Goal: Task Accomplishment & Management: Use online tool/utility

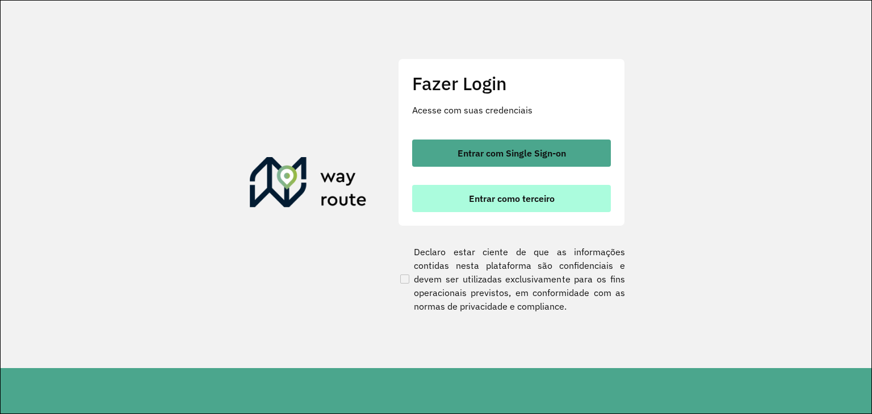
click at [545, 196] on span "Entrar como terceiro" at bounding box center [512, 198] width 86 height 9
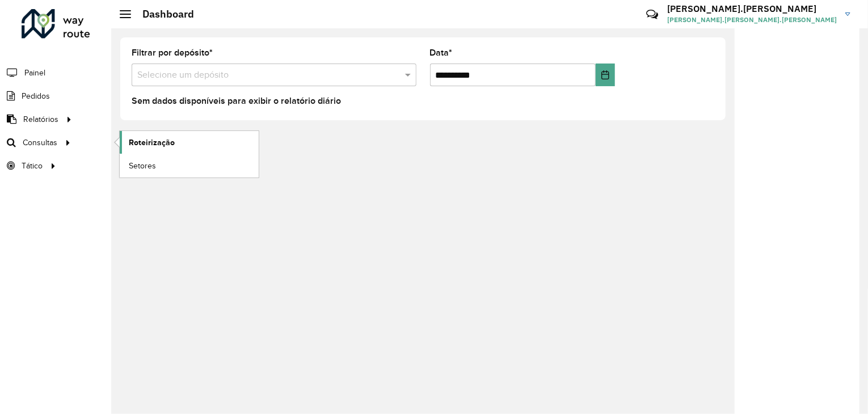
click at [146, 144] on span "Roteirização" at bounding box center [152, 143] width 46 height 12
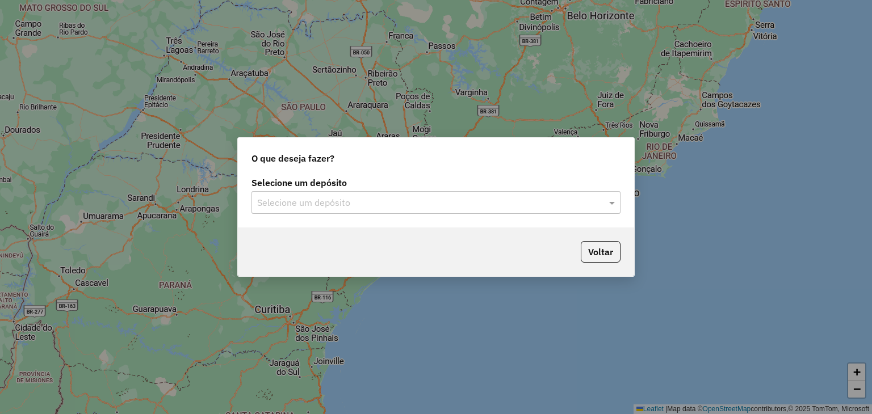
click at [528, 200] on input "text" at bounding box center [424, 203] width 335 height 14
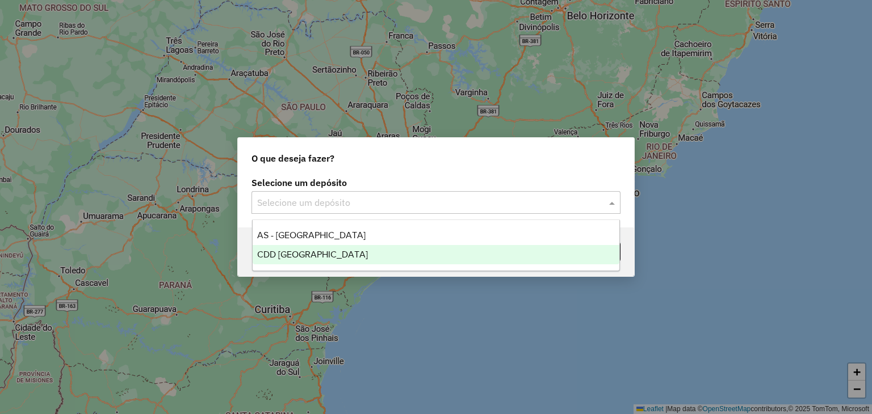
click at [384, 261] on div "CDD [GEOGRAPHIC_DATA]" at bounding box center [436, 254] width 367 height 19
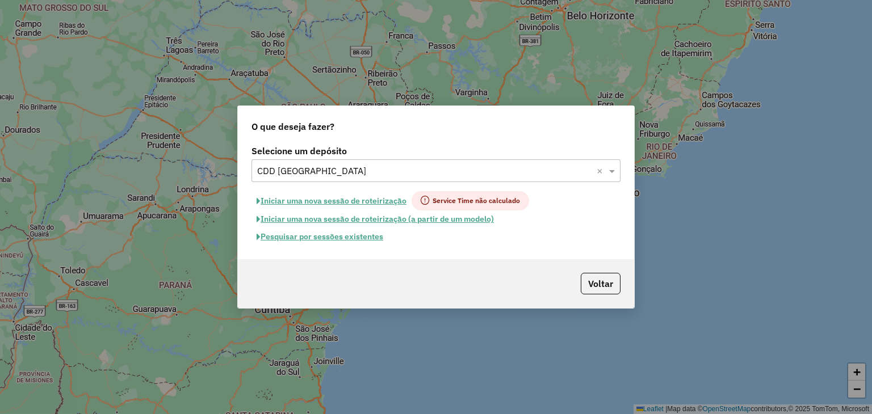
click at [359, 236] on button "Pesquisar por sessões existentes" at bounding box center [319, 237] width 137 height 18
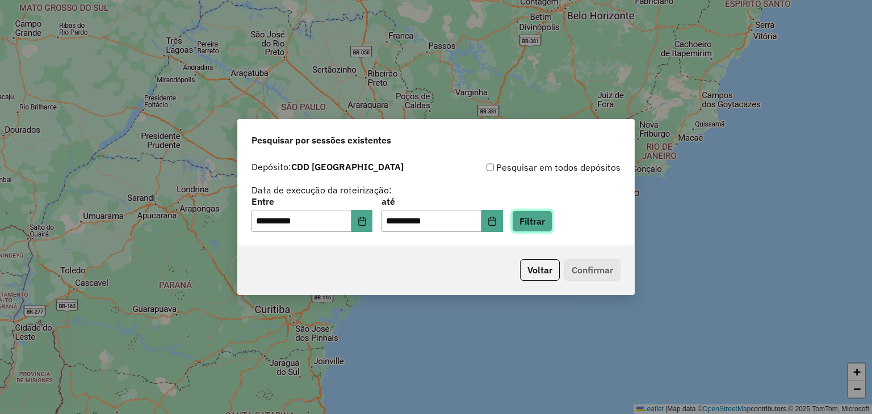
click at [536, 217] on button "Filtrar" at bounding box center [532, 222] width 40 height 22
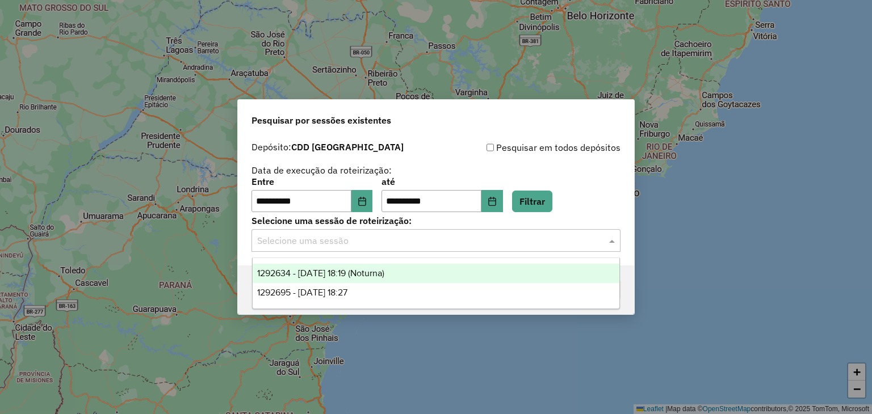
click at [391, 241] on input "text" at bounding box center [424, 241] width 335 height 14
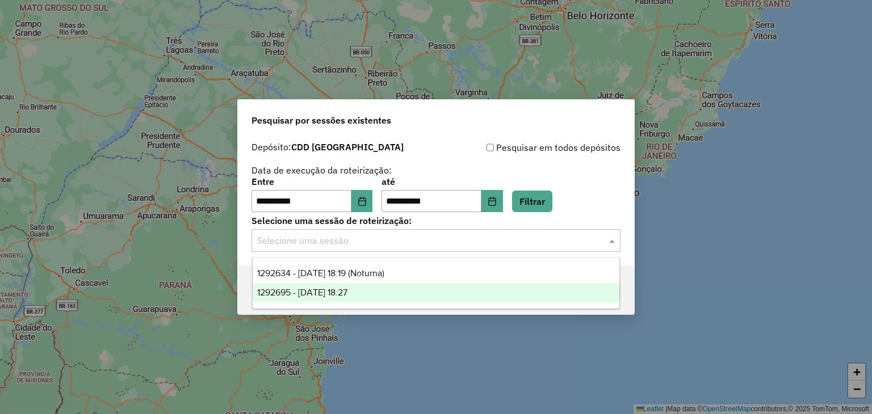
click at [386, 284] on div "1292695 - [DATE] 18:27" at bounding box center [436, 292] width 367 height 19
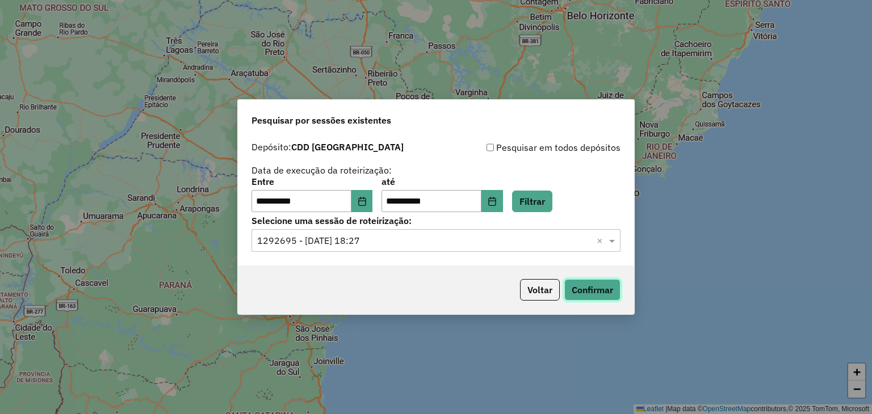
click at [594, 290] on button "Confirmar" at bounding box center [592, 290] width 56 height 22
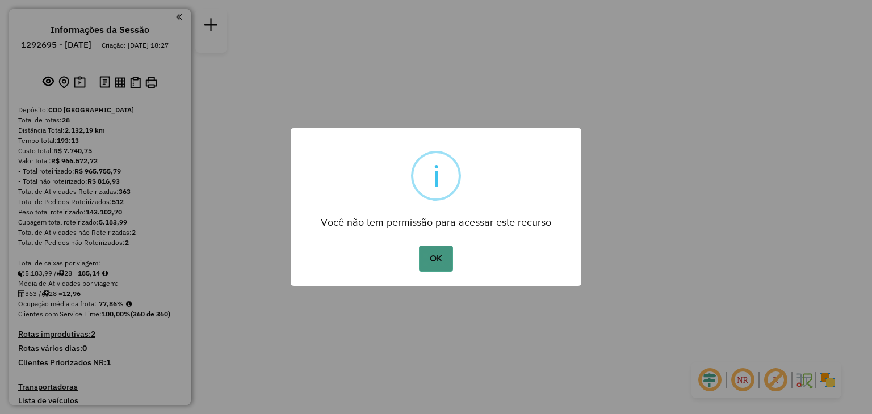
click at [439, 257] on button "OK" at bounding box center [435, 259] width 33 height 26
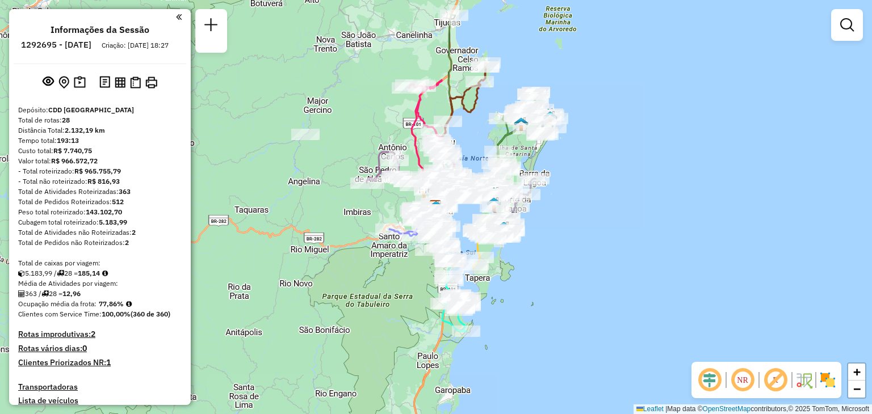
click at [745, 375] on em at bounding box center [742, 380] width 27 height 27
click at [859, 375] on span "+" at bounding box center [856, 372] width 7 height 14
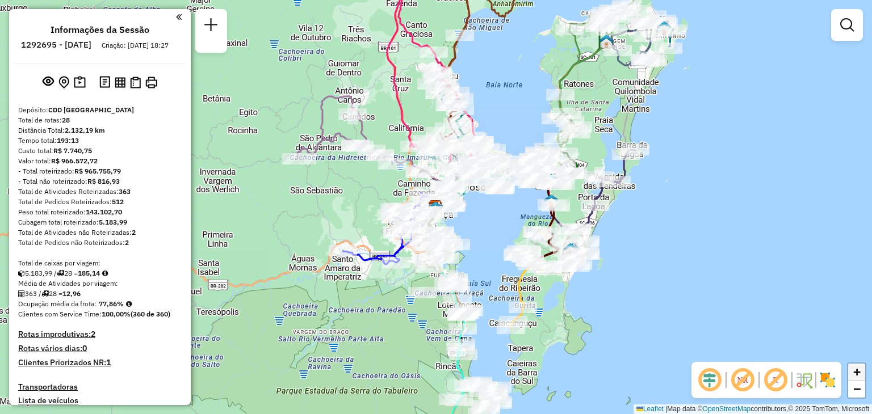
click at [859, 375] on span "+" at bounding box center [856, 372] width 7 height 14
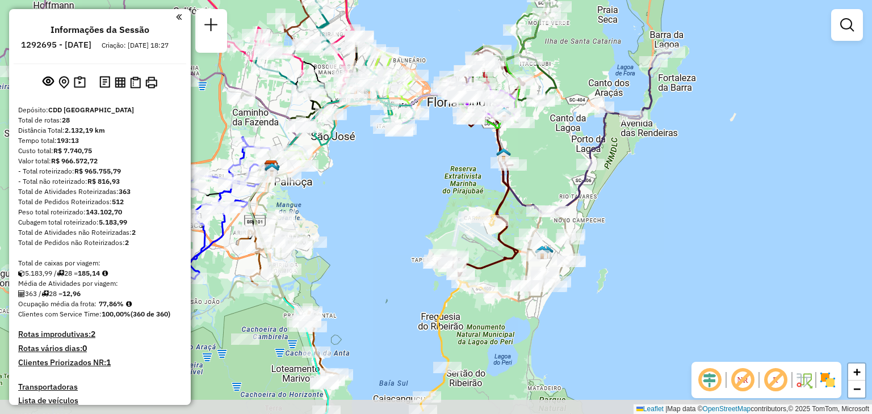
drag, startPoint x: 808, startPoint y: 257, endPoint x: 617, endPoint y: 196, distance: 200.3
click at [617, 196] on div "Janela de atendimento Grade de atendimento Capacidade Transportadoras Veículos …" at bounding box center [436, 207] width 872 height 414
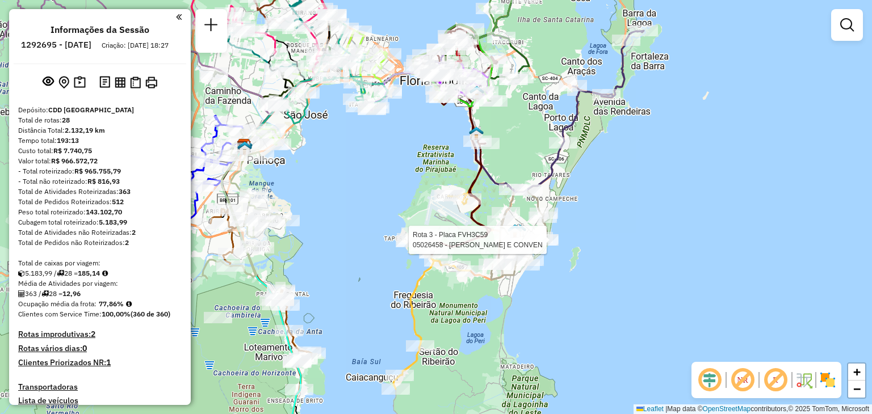
select select "**********"
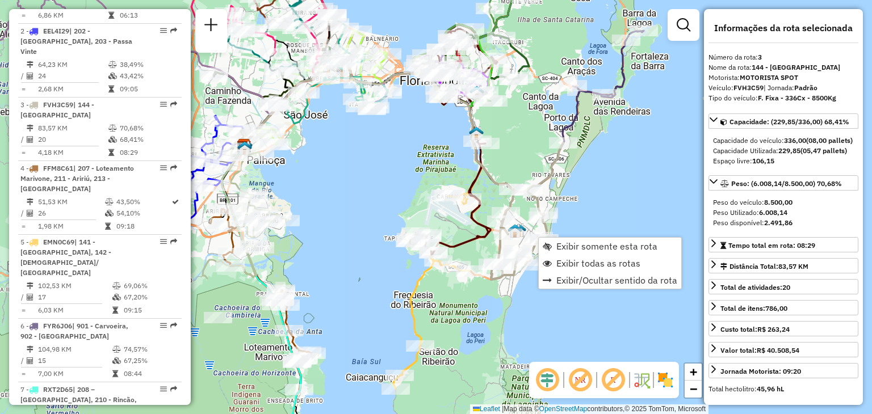
scroll to position [581, 0]
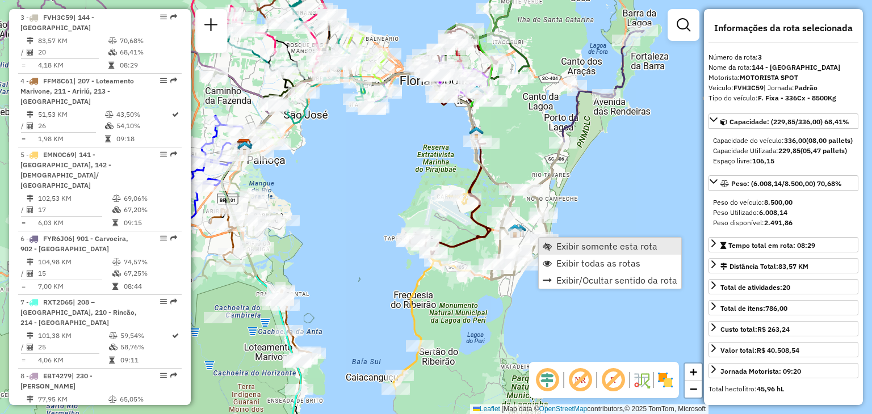
click at [569, 243] on span "Exibir somente esta rota" at bounding box center [606, 246] width 101 height 9
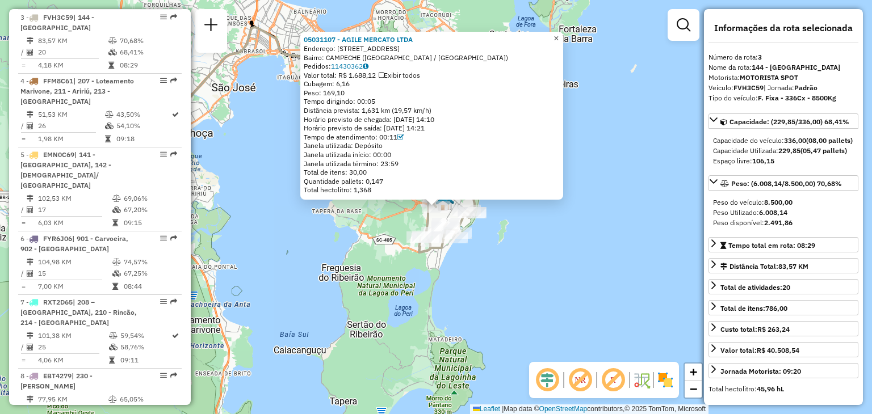
click at [558, 35] on span "×" at bounding box center [555, 38] width 5 height 10
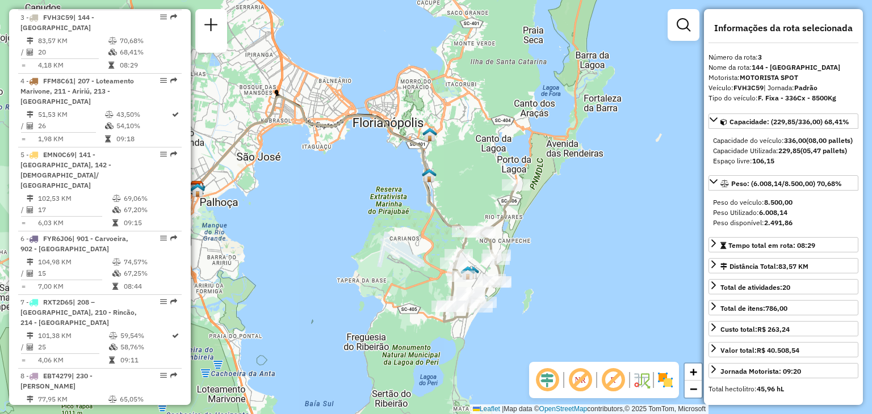
drag, startPoint x: 538, startPoint y: 147, endPoint x: 563, endPoint y: 216, distance: 73.6
click at [563, 216] on div "Janela de atendimento Grade de atendimento Capacidade Transportadoras Veículos …" at bounding box center [436, 207] width 872 height 414
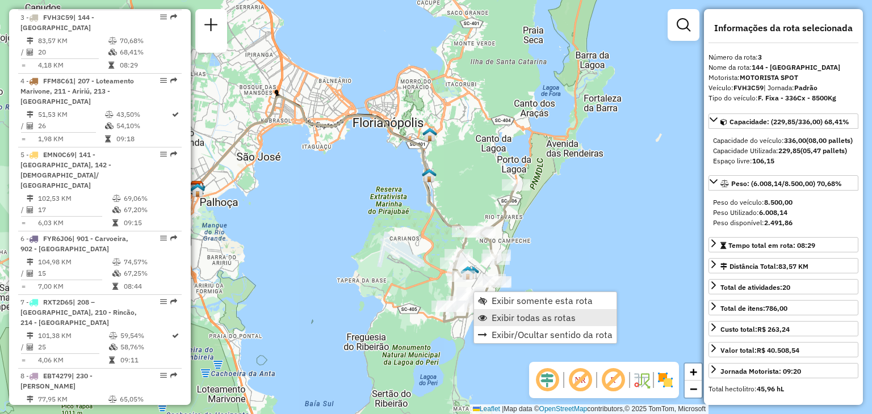
click at [509, 316] on span "Exibir todas as rotas" at bounding box center [533, 317] width 84 height 9
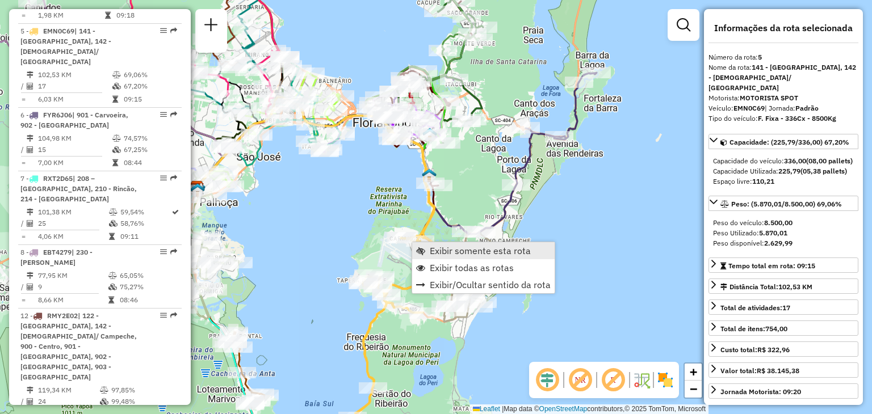
scroll to position [719, 0]
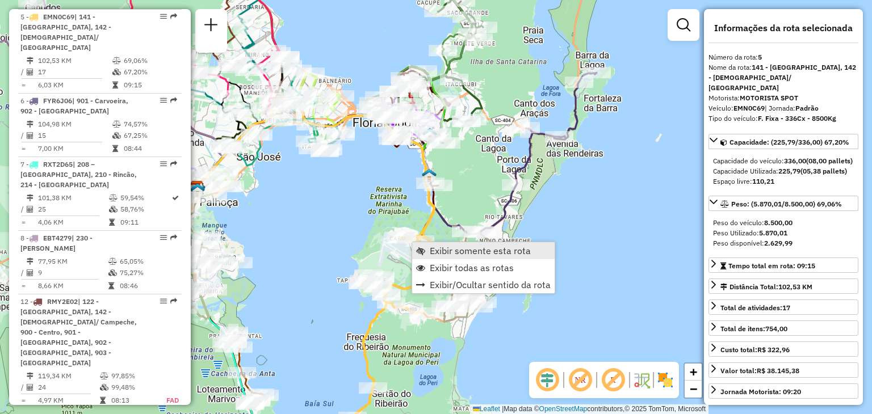
click at [445, 254] on span "Exibir somente esta rota" at bounding box center [480, 250] width 101 height 9
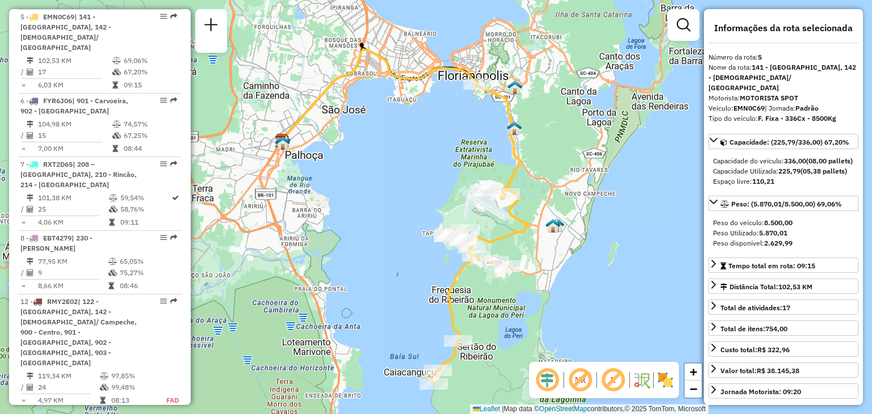
drag, startPoint x: 579, startPoint y: 229, endPoint x: 534, endPoint y: 230, distance: 45.4
click at [546, 235] on div "Janela de atendimento Grade de atendimento Capacidade Transportadoras Veículos …" at bounding box center [436, 207] width 872 height 414
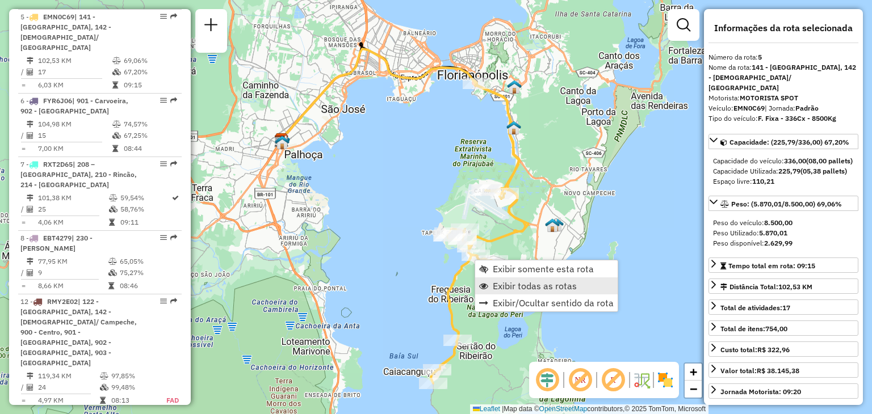
click at [507, 281] on span "Exibir todas as rotas" at bounding box center [535, 285] width 84 height 9
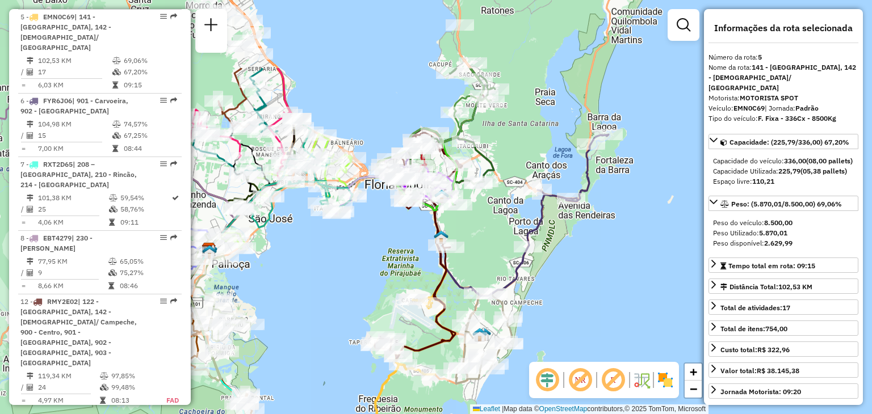
drag, startPoint x: 638, startPoint y: 198, endPoint x: 565, endPoint y: 306, distance: 130.5
click at [565, 306] on div "Janela de atendimento Grade de atendimento Capacidade Transportadoras Veículos …" at bounding box center [436, 207] width 872 height 414
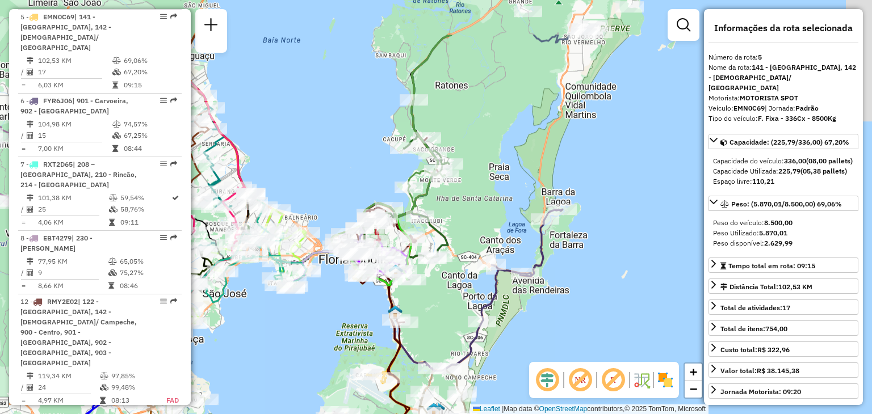
drag, startPoint x: 534, startPoint y: 215, endPoint x: 488, endPoint y: 289, distance: 87.9
click at [488, 289] on div "Janela de atendimento Grade de atendimento Capacidade Transportadoras Veículos …" at bounding box center [436, 207] width 872 height 414
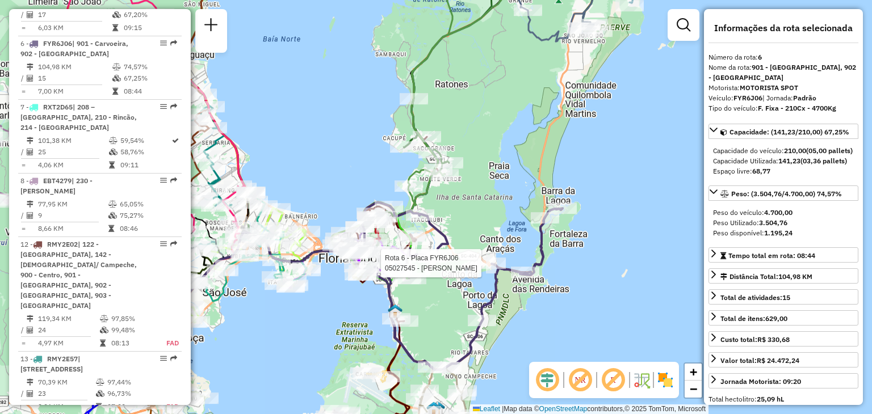
scroll to position [783, 0]
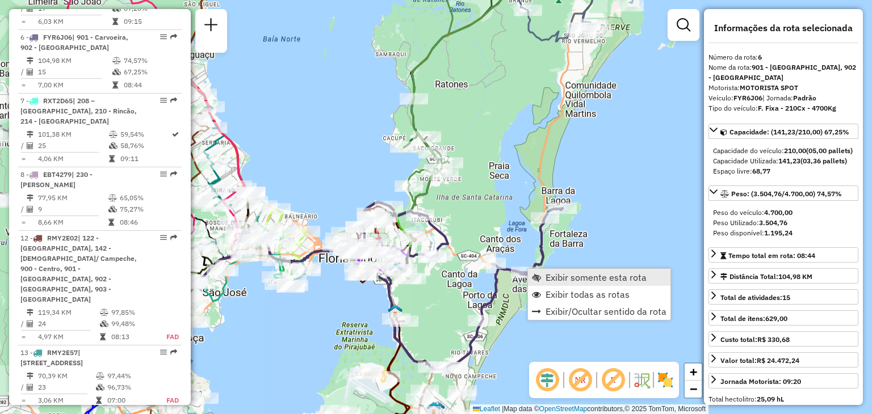
click at [558, 284] on link "Exibir somente esta rota" at bounding box center [599, 277] width 142 height 17
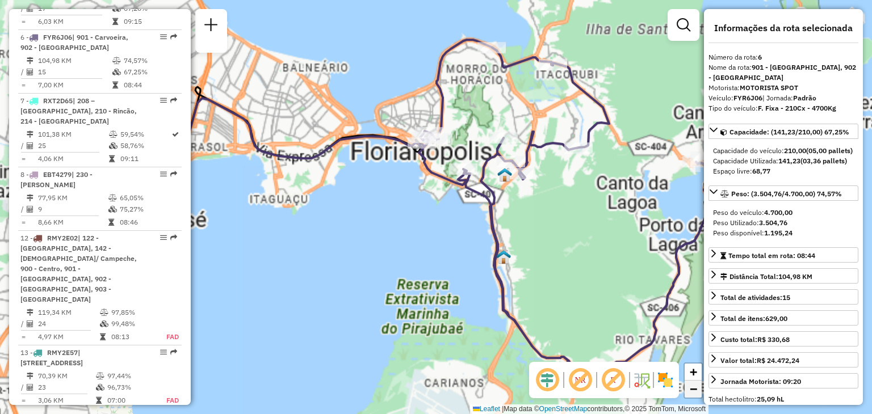
click at [695, 392] on span "−" at bounding box center [692, 389] width 7 height 14
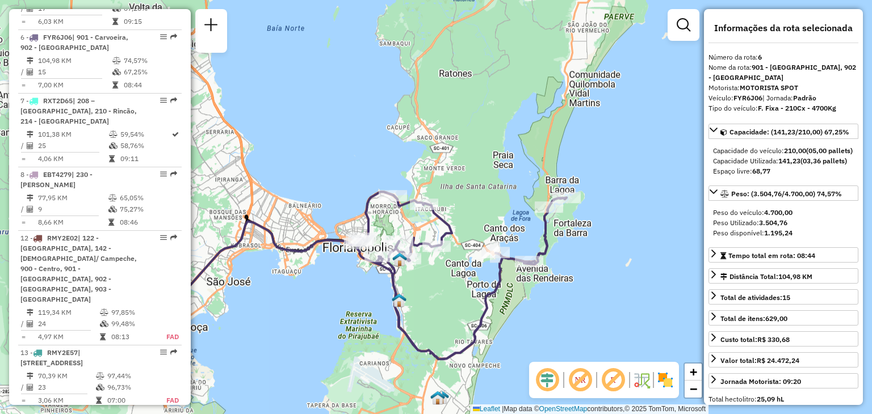
drag, startPoint x: 633, startPoint y: 275, endPoint x: 565, endPoint y: 347, distance: 99.6
click at [565, 347] on div "Janela de atendimento Grade de atendimento Capacidade Transportadoras Veículos …" at bounding box center [436, 207] width 872 height 414
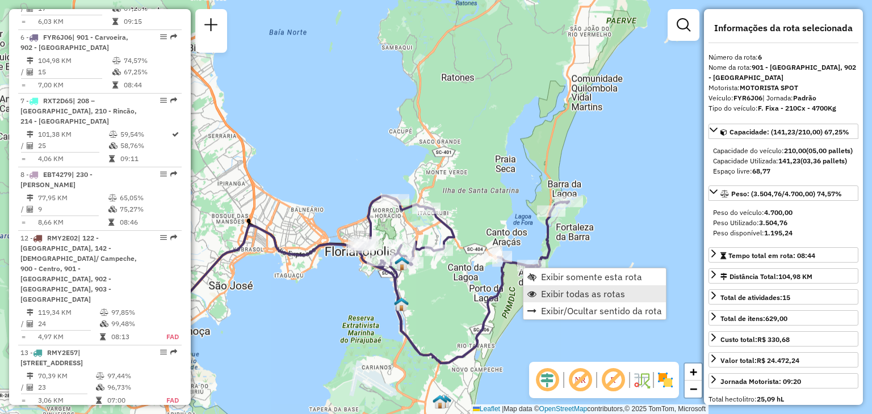
click at [574, 296] on span "Exibir todas as rotas" at bounding box center [583, 293] width 84 height 9
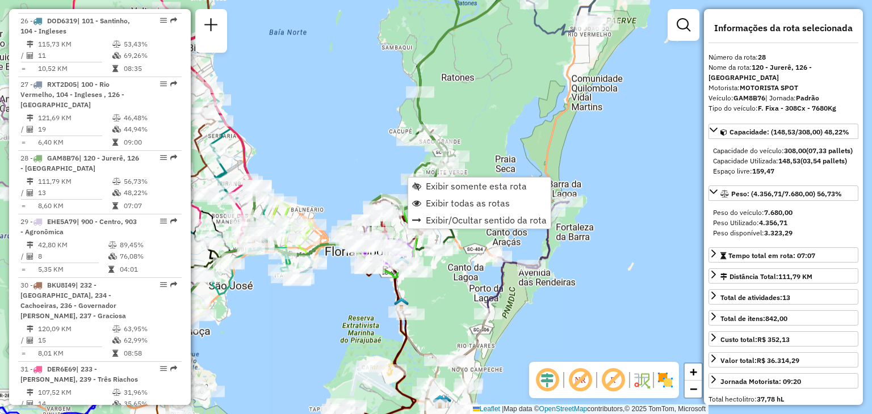
scroll to position [1932, 0]
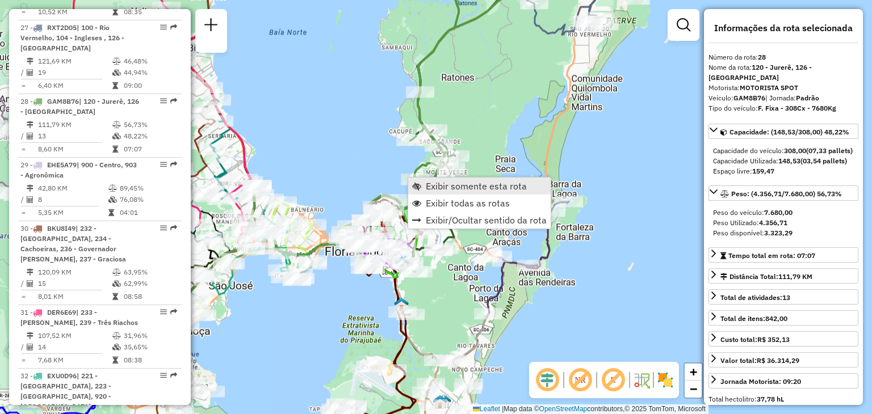
click at [448, 188] on span "Exibir somente esta rota" at bounding box center [476, 186] width 101 height 9
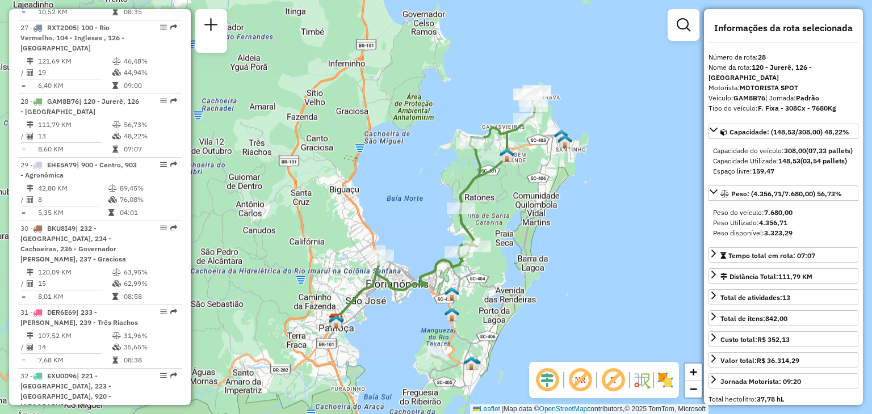
drag, startPoint x: 524, startPoint y: 216, endPoint x: 519, endPoint y: 255, distance: 40.0
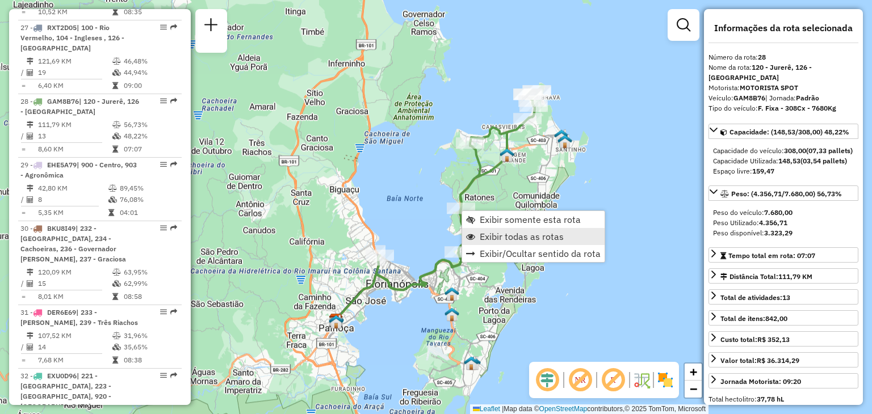
click at [491, 236] on span "Exibir todas as rotas" at bounding box center [522, 236] width 84 height 9
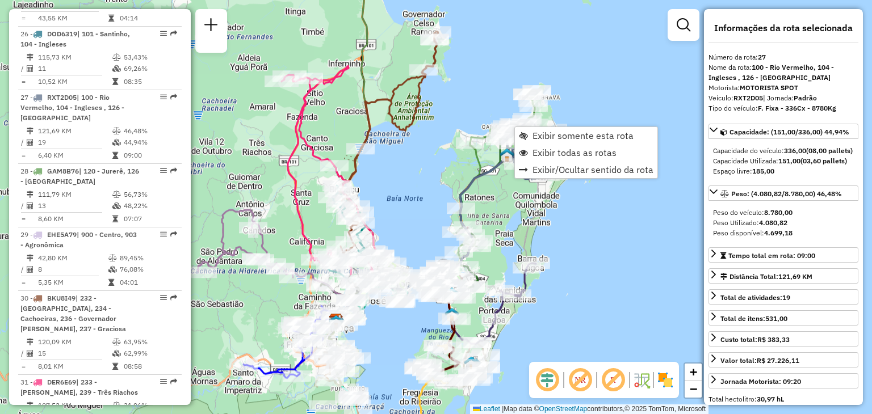
scroll to position [1858, 0]
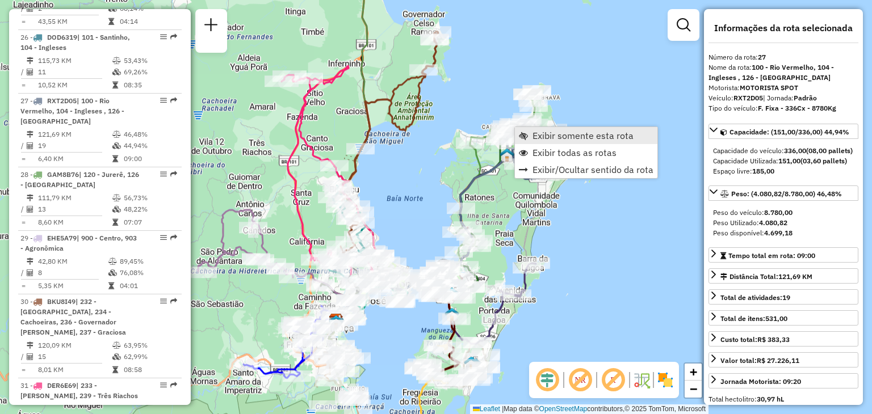
click at [572, 142] on link "Exibir somente esta rota" at bounding box center [586, 135] width 142 height 17
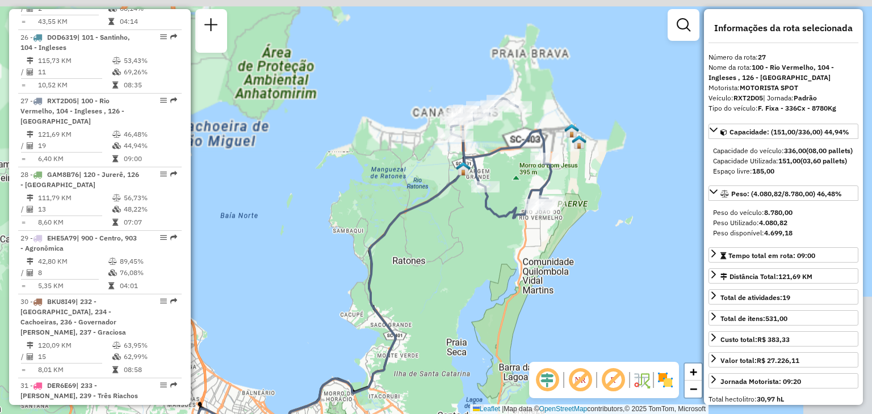
drag, startPoint x: 621, startPoint y: 160, endPoint x: 519, endPoint y: 255, distance: 138.9
click at [519, 255] on div "Janela de atendimento Grade de atendimento Capacidade Transportadoras Veículos …" at bounding box center [436, 207] width 872 height 414
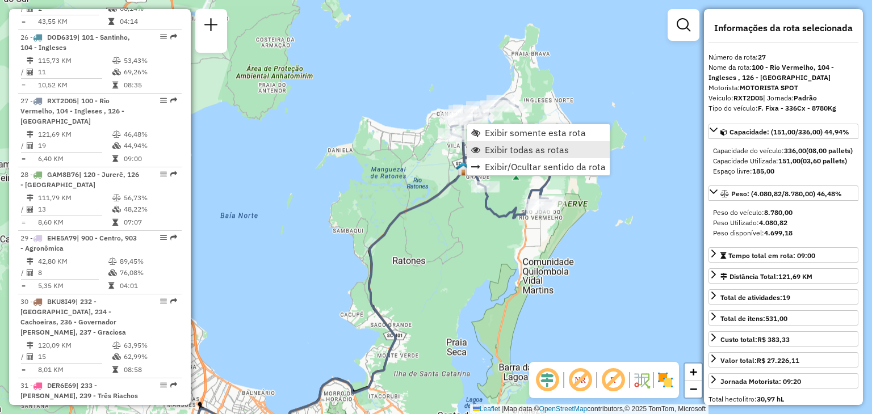
click at [502, 153] on span "Exibir todas as rotas" at bounding box center [527, 149] width 84 height 9
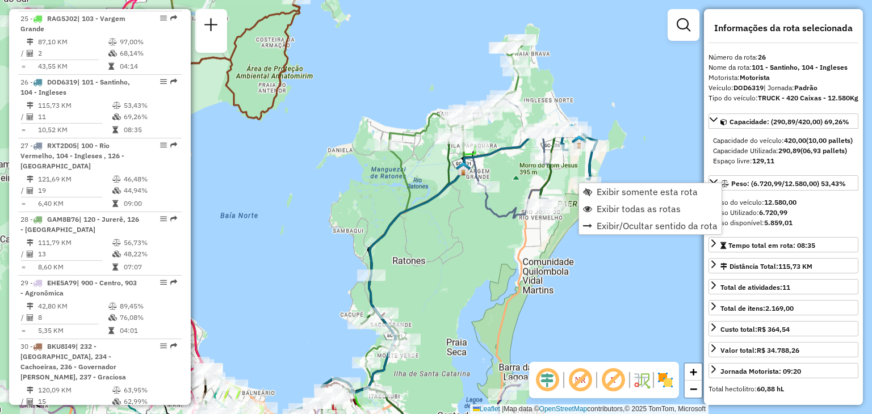
scroll to position [1796, 0]
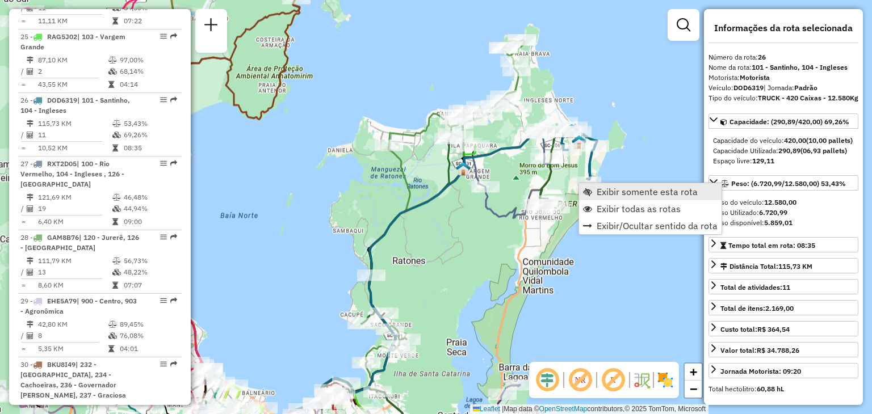
click at [619, 194] on span "Exibir somente esta rota" at bounding box center [646, 191] width 101 height 9
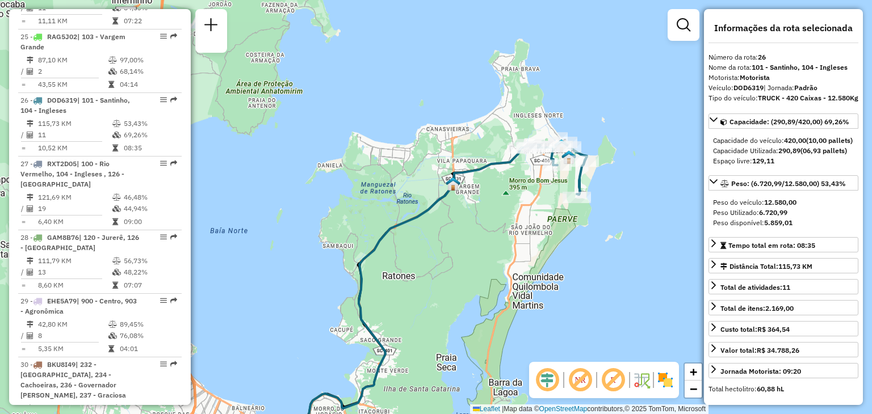
drag, startPoint x: 655, startPoint y: 138, endPoint x: 566, endPoint y: 260, distance: 151.5
click at [566, 260] on div "Janela de atendimento Grade de atendimento Capacidade Transportadoras Veículos …" at bounding box center [436, 207] width 872 height 414
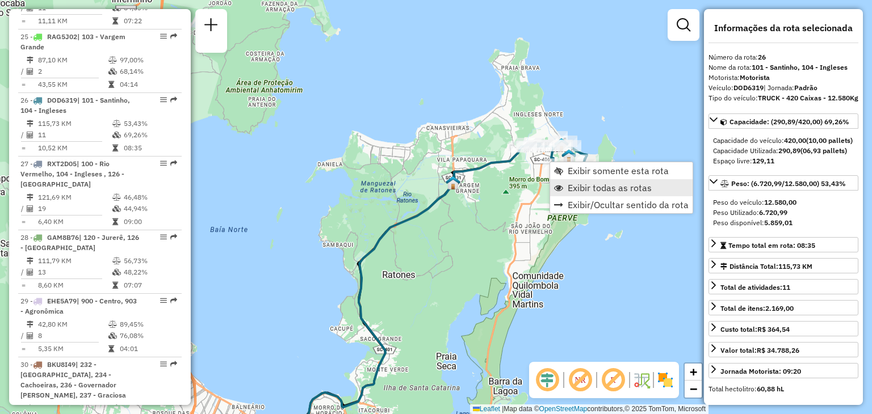
click at [570, 191] on span "Exibir todas as rotas" at bounding box center [609, 187] width 84 height 9
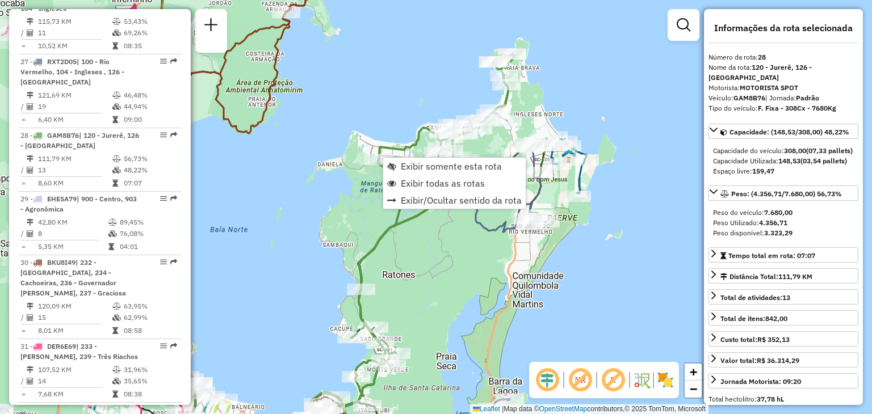
scroll to position [1932, 0]
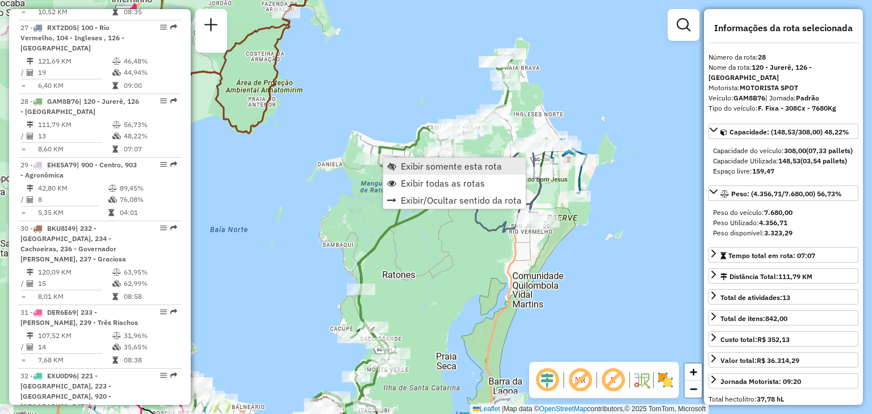
click at [414, 169] on span "Exibir somente esta rota" at bounding box center [451, 166] width 101 height 9
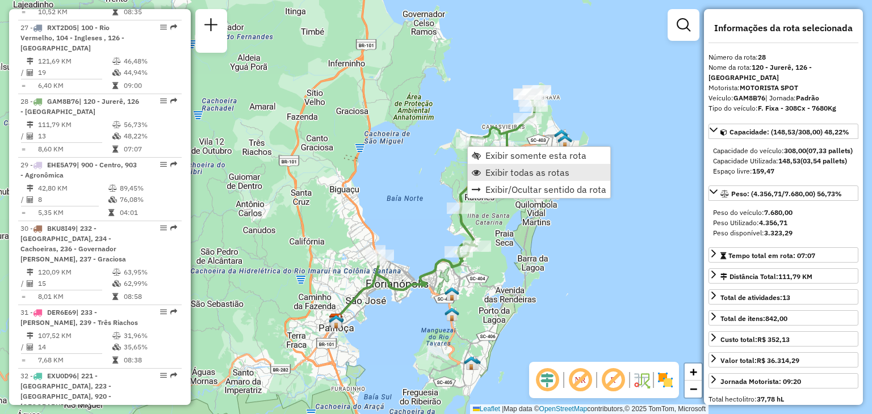
click at [495, 170] on span "Exibir todas as rotas" at bounding box center [527, 172] width 84 height 9
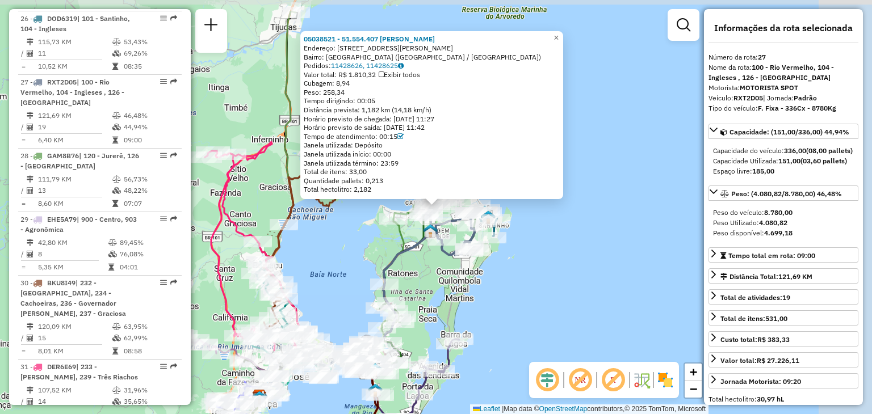
scroll to position [1858, 0]
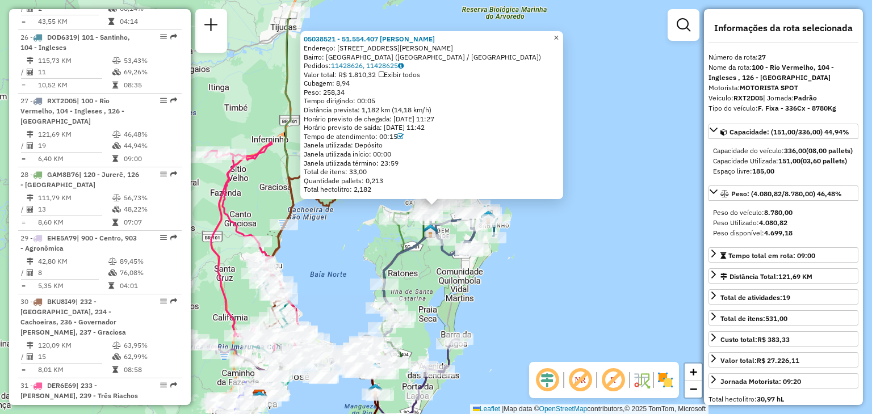
click at [558, 37] on span "×" at bounding box center [555, 38] width 5 height 10
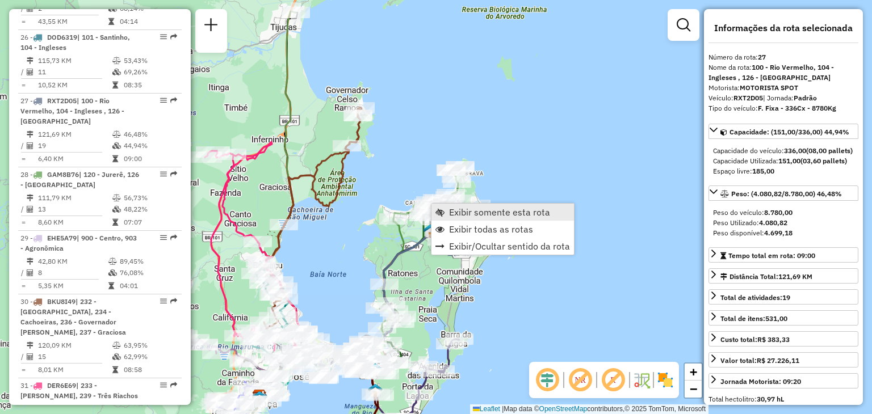
click at [464, 216] on span "Exibir somente esta rota" at bounding box center [499, 212] width 101 height 9
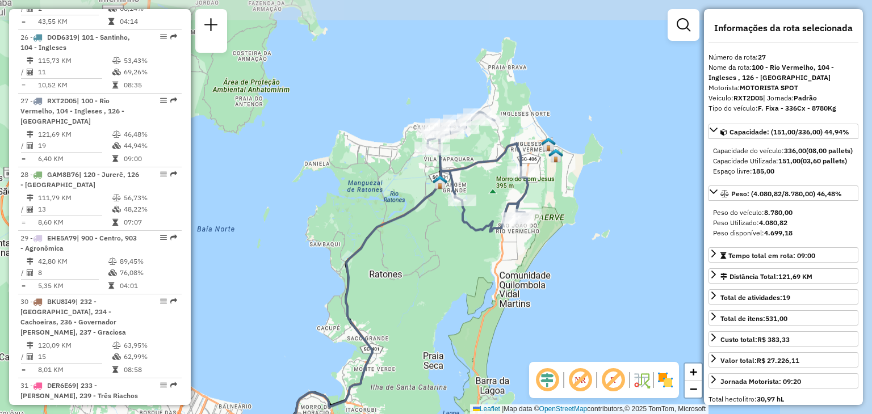
drag, startPoint x: 570, startPoint y: 183, endPoint x: 445, endPoint y: 291, distance: 165.3
click at [445, 291] on div "Janela de atendimento Grade de atendimento Capacidade Transportadoras Veículos …" at bounding box center [436, 207] width 872 height 414
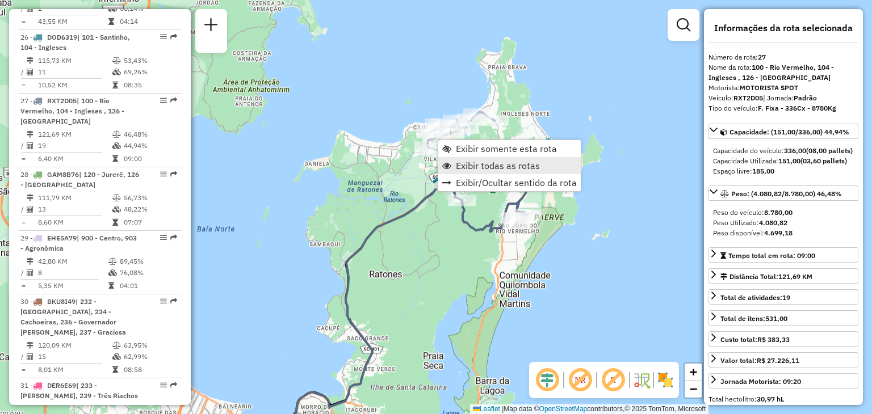
click at [472, 166] on span "Exibir todas as rotas" at bounding box center [498, 165] width 84 height 9
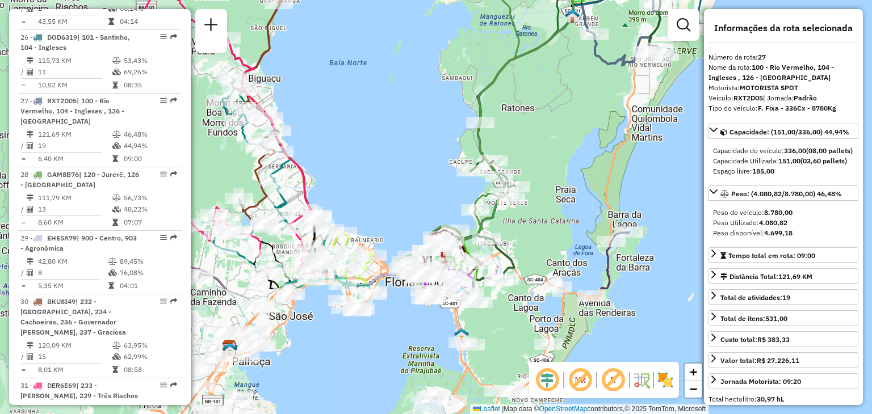
drag, startPoint x: 393, startPoint y: 247, endPoint x: 533, endPoint y: 69, distance: 227.5
click at [533, 69] on div "Janela de atendimento Grade de atendimento Capacidade Transportadoras Veículos …" at bounding box center [436, 207] width 872 height 414
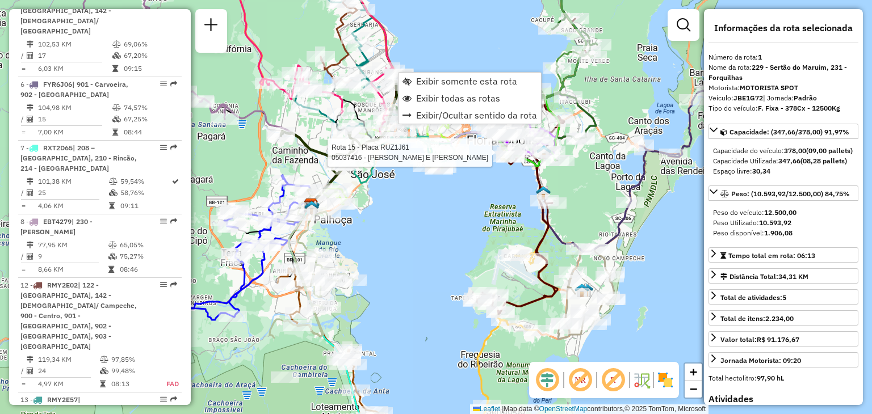
scroll to position [455, 0]
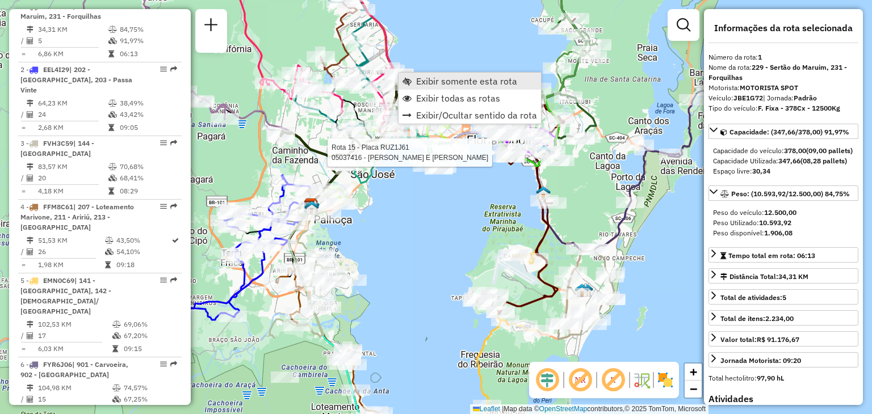
click at [424, 80] on span "Exibir somente esta rota" at bounding box center [466, 81] width 101 height 9
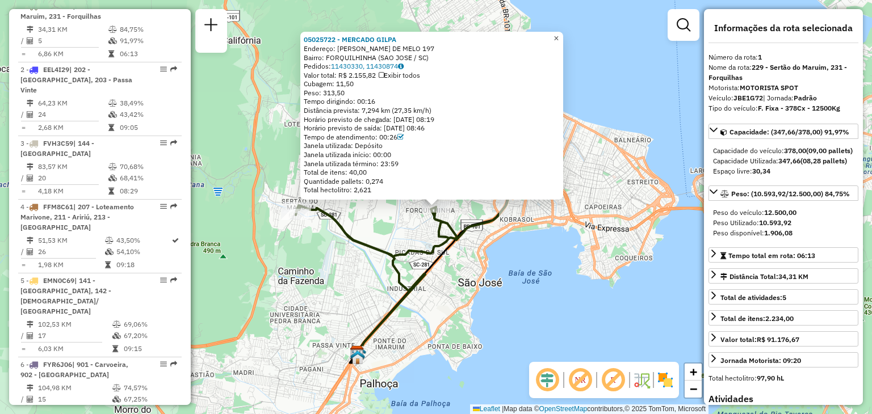
click at [558, 36] on span "×" at bounding box center [555, 38] width 5 height 10
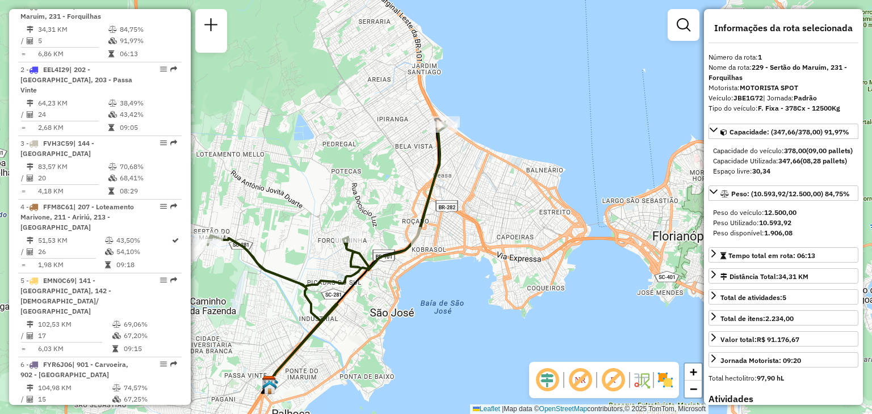
drag, startPoint x: 512, startPoint y: 263, endPoint x: 427, endPoint y: 292, distance: 89.2
click at [427, 292] on div "Janela de atendimento Grade de atendimento Capacidade Transportadoras Veículos …" at bounding box center [436, 207] width 872 height 414
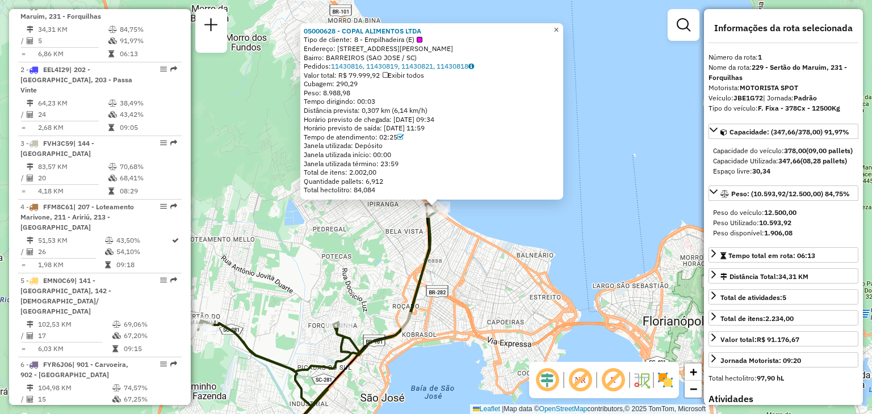
click at [558, 27] on span "×" at bounding box center [555, 30] width 5 height 10
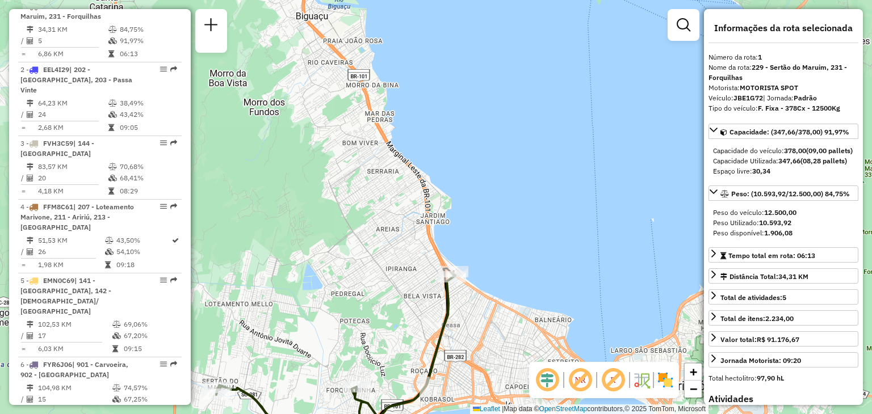
drag, startPoint x: 668, startPoint y: 321, endPoint x: 679, endPoint y: 379, distance: 59.3
click at [679, 379] on div "Janela de atendimento Grade de atendimento Capacidade Transportadoras Veículos …" at bounding box center [436, 207] width 872 height 414
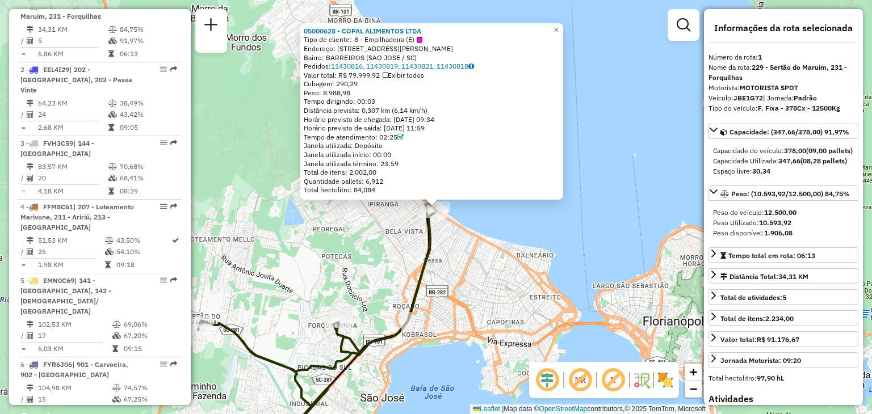
click at [343, 98] on div "Tempo dirigindo: 00:03" at bounding box center [432, 101] width 256 height 9
click at [340, 95] on span "Peso: 8.988,98" at bounding box center [327, 93] width 47 height 9
